Goal: Complete application form

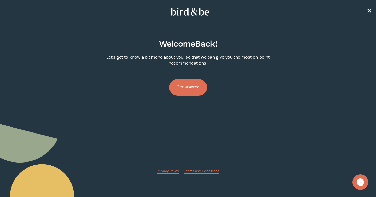
click at [193, 88] on button "Get started" at bounding box center [188, 87] width 38 height 16
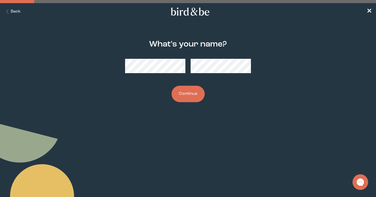
click at [190, 95] on button "Continue" at bounding box center [188, 94] width 33 height 16
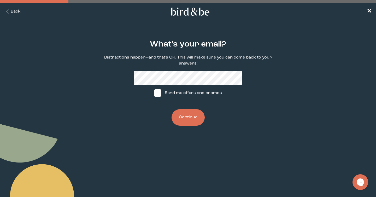
click at [190, 121] on button "Continue" at bounding box center [188, 117] width 33 height 16
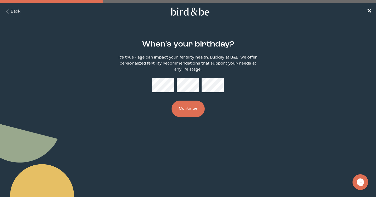
click at [182, 107] on button "Continue" at bounding box center [188, 109] width 33 height 16
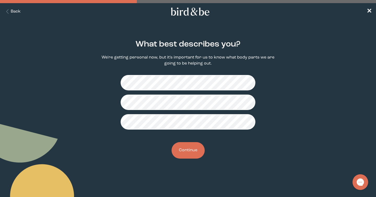
click at [188, 154] on button "Continue" at bounding box center [188, 150] width 33 height 16
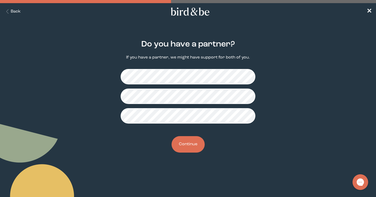
click at [194, 150] on button "Continue" at bounding box center [188, 144] width 33 height 16
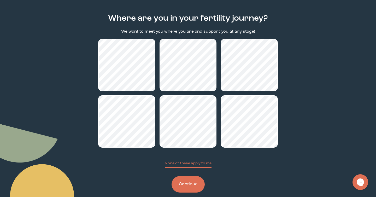
scroll to position [34, 0]
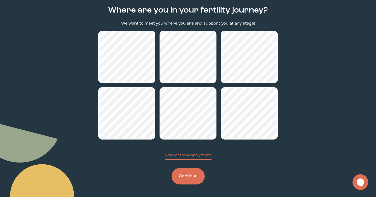
click at [187, 176] on button "Continue" at bounding box center [188, 176] width 33 height 16
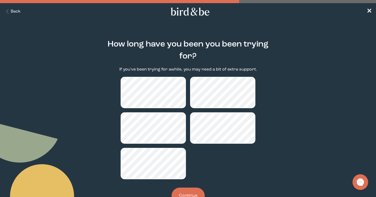
scroll to position [20, 0]
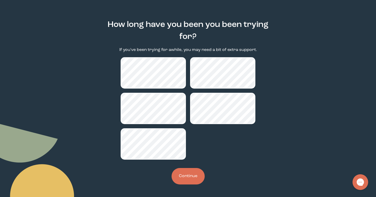
click at [196, 179] on button "Continue" at bounding box center [188, 176] width 33 height 16
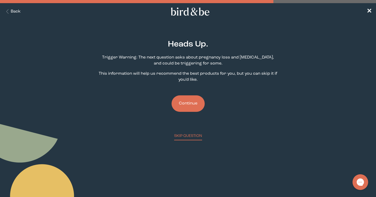
click at [195, 106] on button "Continue" at bounding box center [188, 103] width 33 height 16
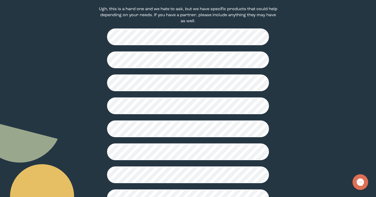
scroll to position [130, 0]
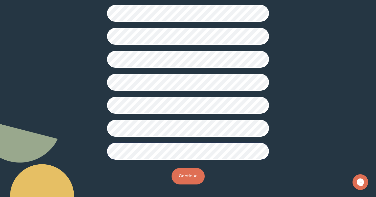
click at [190, 178] on button "Continue" at bounding box center [188, 176] width 33 height 16
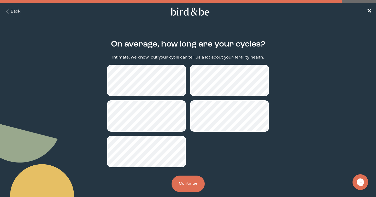
click at [199, 189] on button "Continue" at bounding box center [188, 184] width 33 height 16
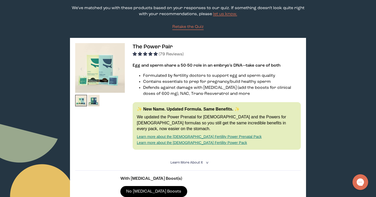
scroll to position [54, 0]
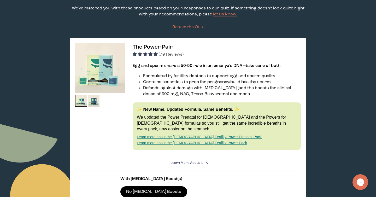
click at [102, 74] on img at bounding box center [100, 68] width 50 height 50
click at [94, 101] on img at bounding box center [94, 101] width 12 height 12
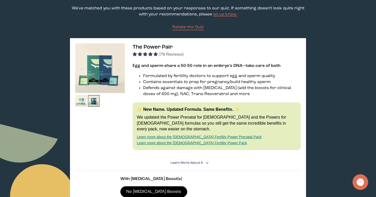
click at [81, 100] on img at bounding box center [81, 101] width 12 height 12
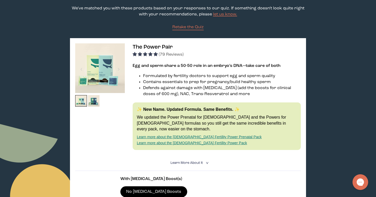
click at [98, 84] on img at bounding box center [100, 68] width 50 height 50
click at [105, 71] on img at bounding box center [100, 68] width 50 height 50
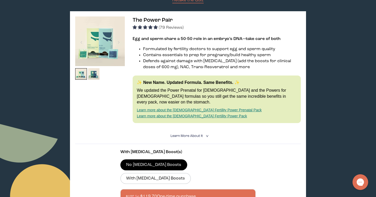
click at [200, 134] on span "Learn More About it" at bounding box center [187, 135] width 32 height 3
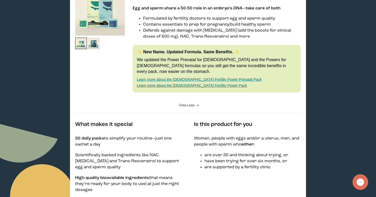
scroll to position [0, 0]
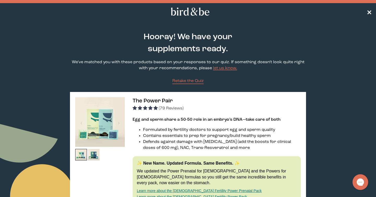
click at [370, 9] on nav "✕" at bounding box center [188, 11] width 376 height 17
click at [370, 12] on span "✕" at bounding box center [369, 12] width 5 height 6
